Goal: Task Accomplishment & Management: Manage account settings

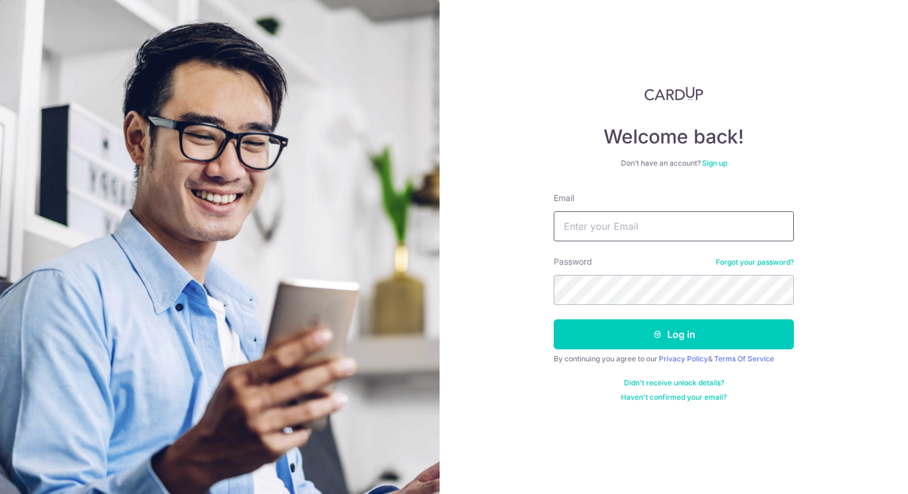
click at [658, 228] on input "Email" at bounding box center [674, 226] width 240 height 30
type input "arvindtimothy@gmail.com"
click at [554, 320] on button "Log in" at bounding box center [674, 335] width 240 height 30
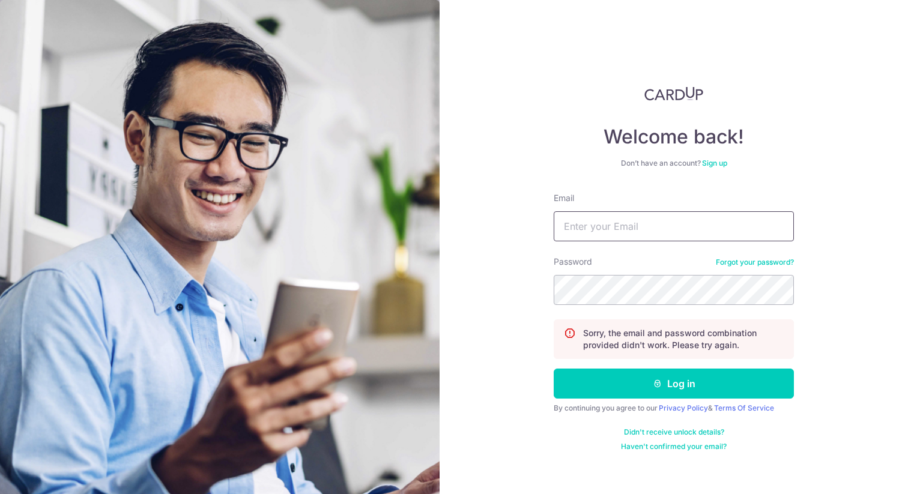
click at [698, 230] on input "Email" at bounding box center [674, 226] width 240 height 30
type input "[EMAIL_ADDRESS][DOMAIN_NAME]"
click at [554, 369] on button "Log in" at bounding box center [674, 384] width 240 height 30
